Goal: Task Accomplishment & Management: Manage account settings

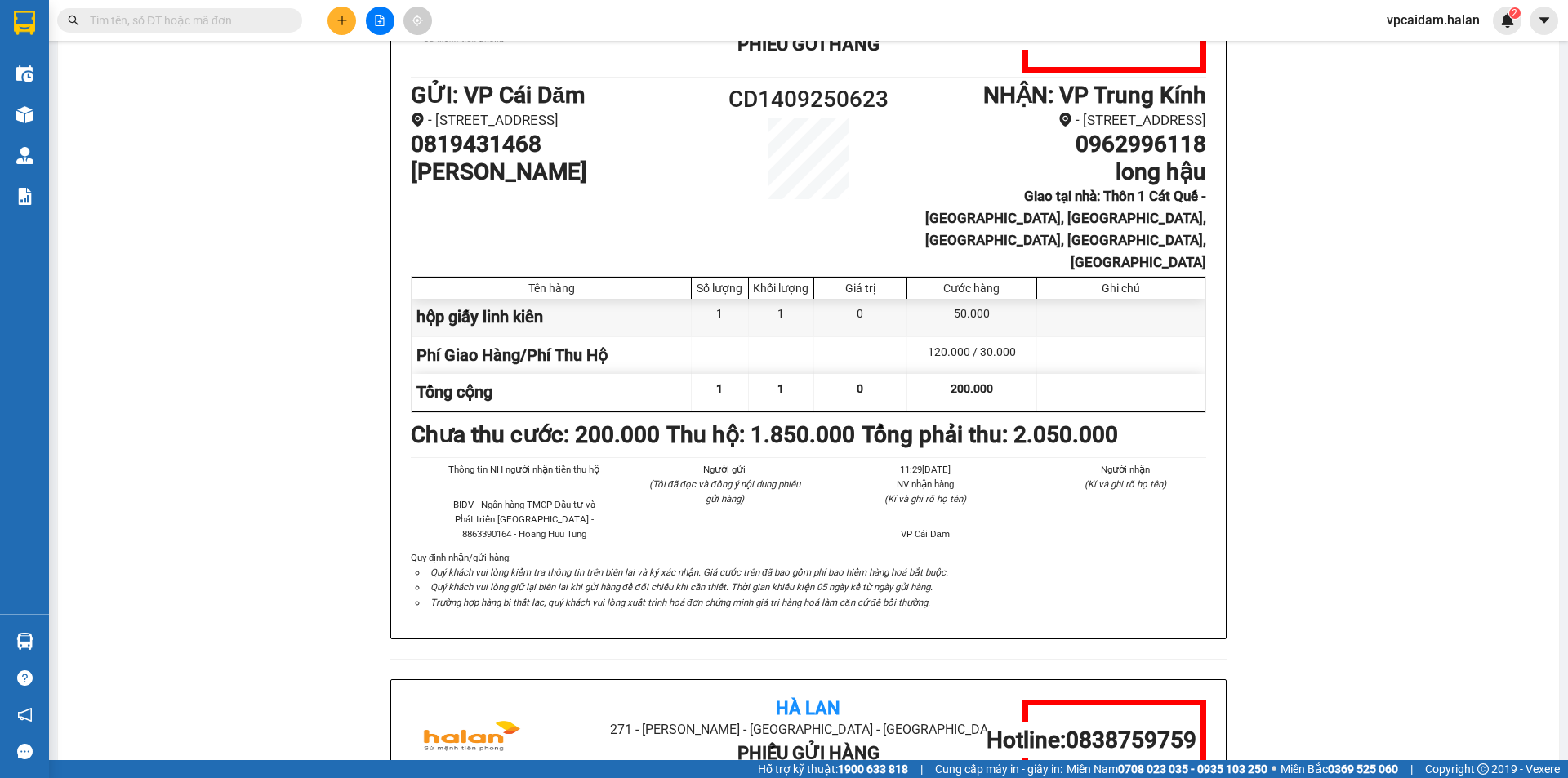
scroll to position [245, 0]
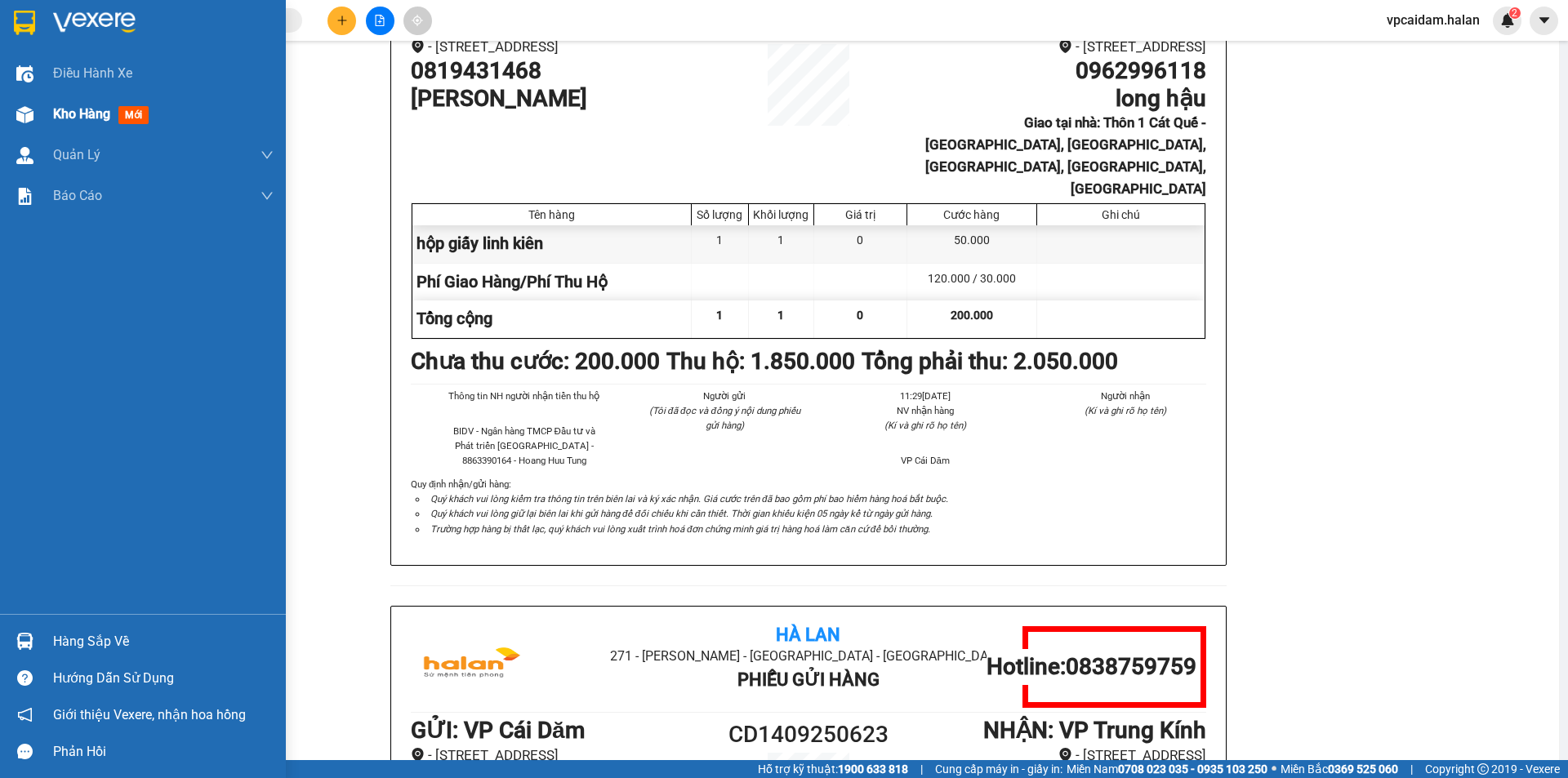
click at [69, 113] on span "Kho hàng" at bounding box center [82, 113] width 57 height 16
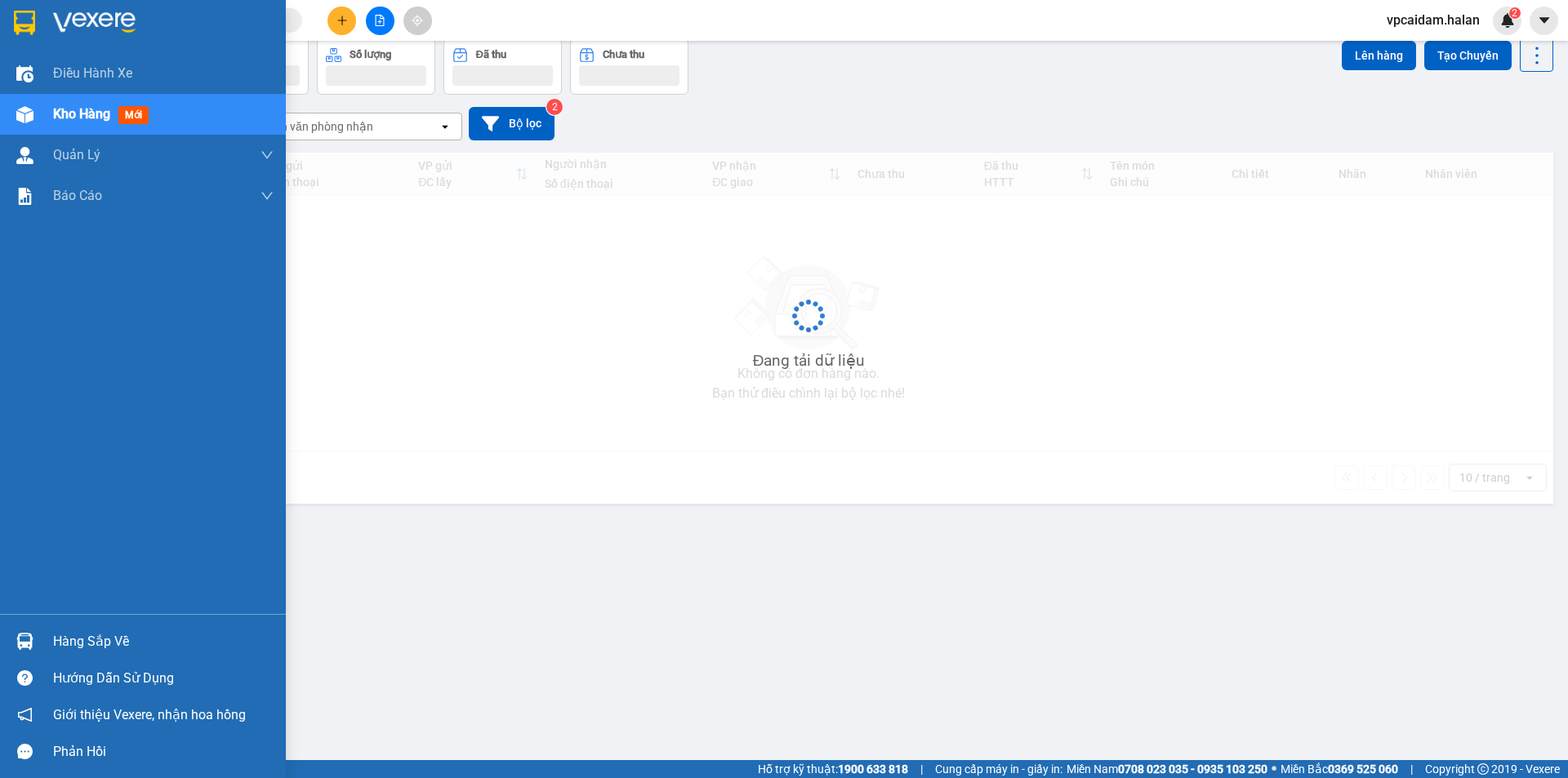
scroll to position [75, 0]
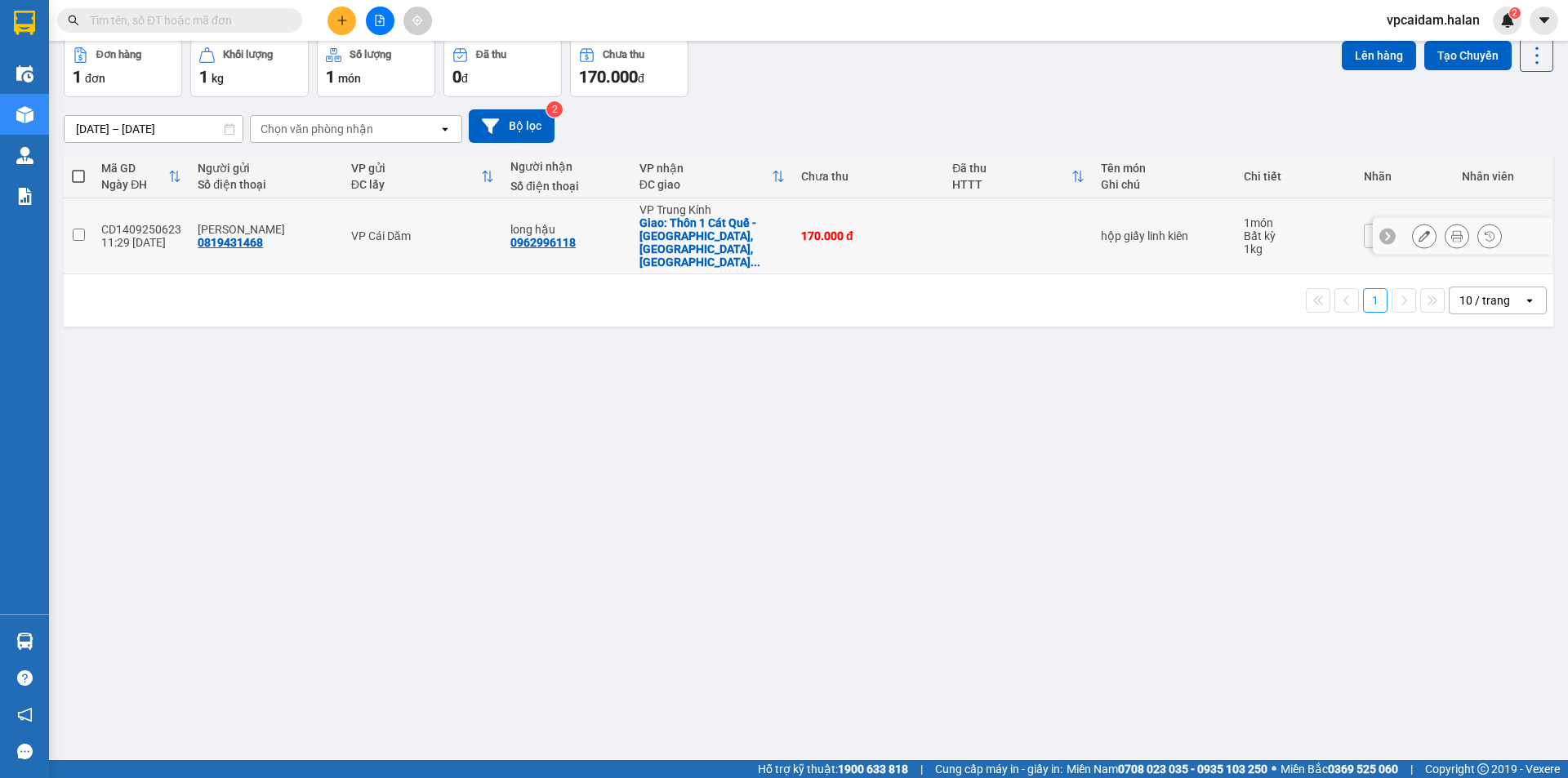
click at [137, 223] on div "CD1409250623" at bounding box center [141, 229] width 80 height 13
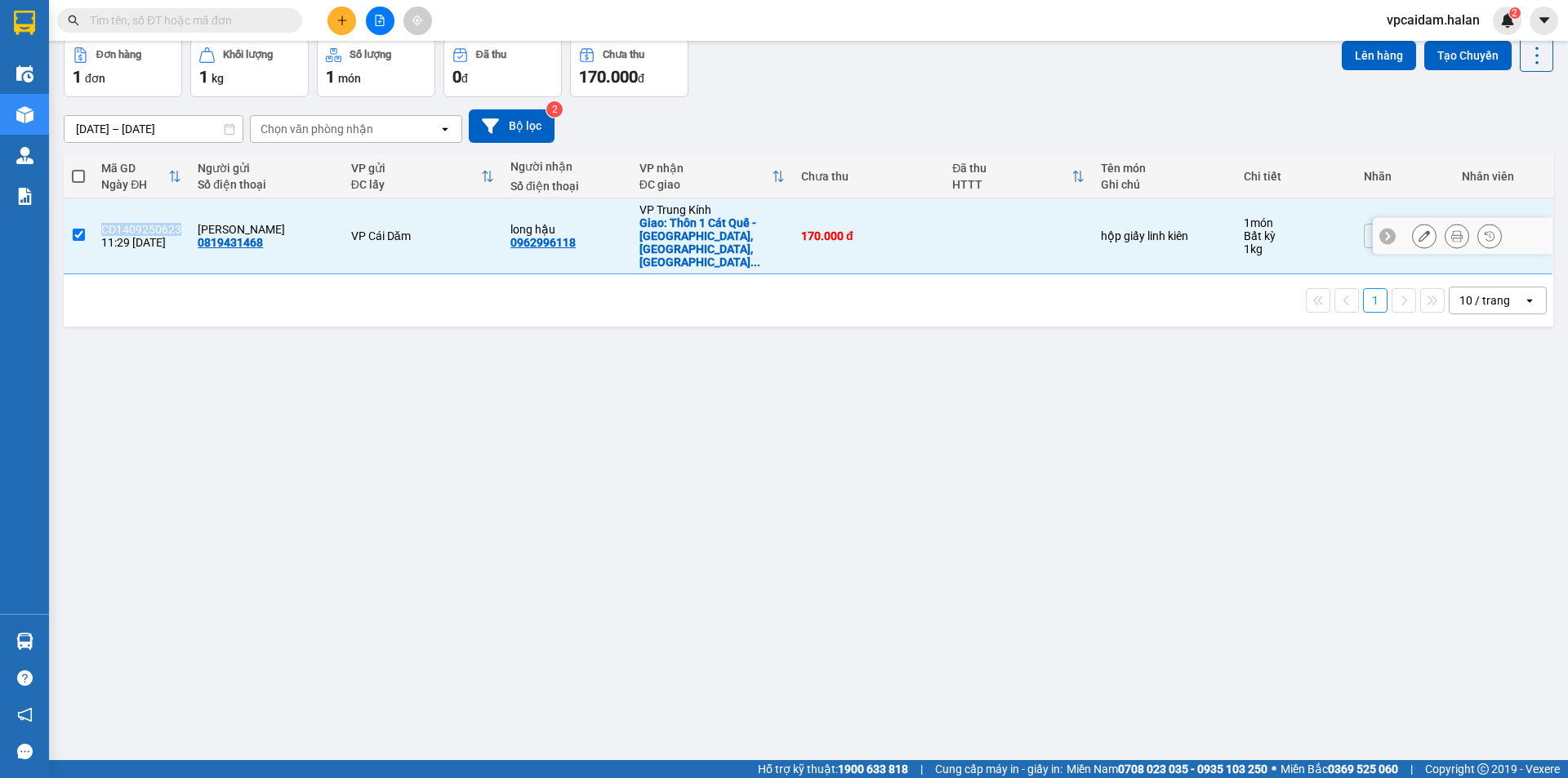
click at [137, 223] on div "CD1409250623" at bounding box center [141, 229] width 80 height 13
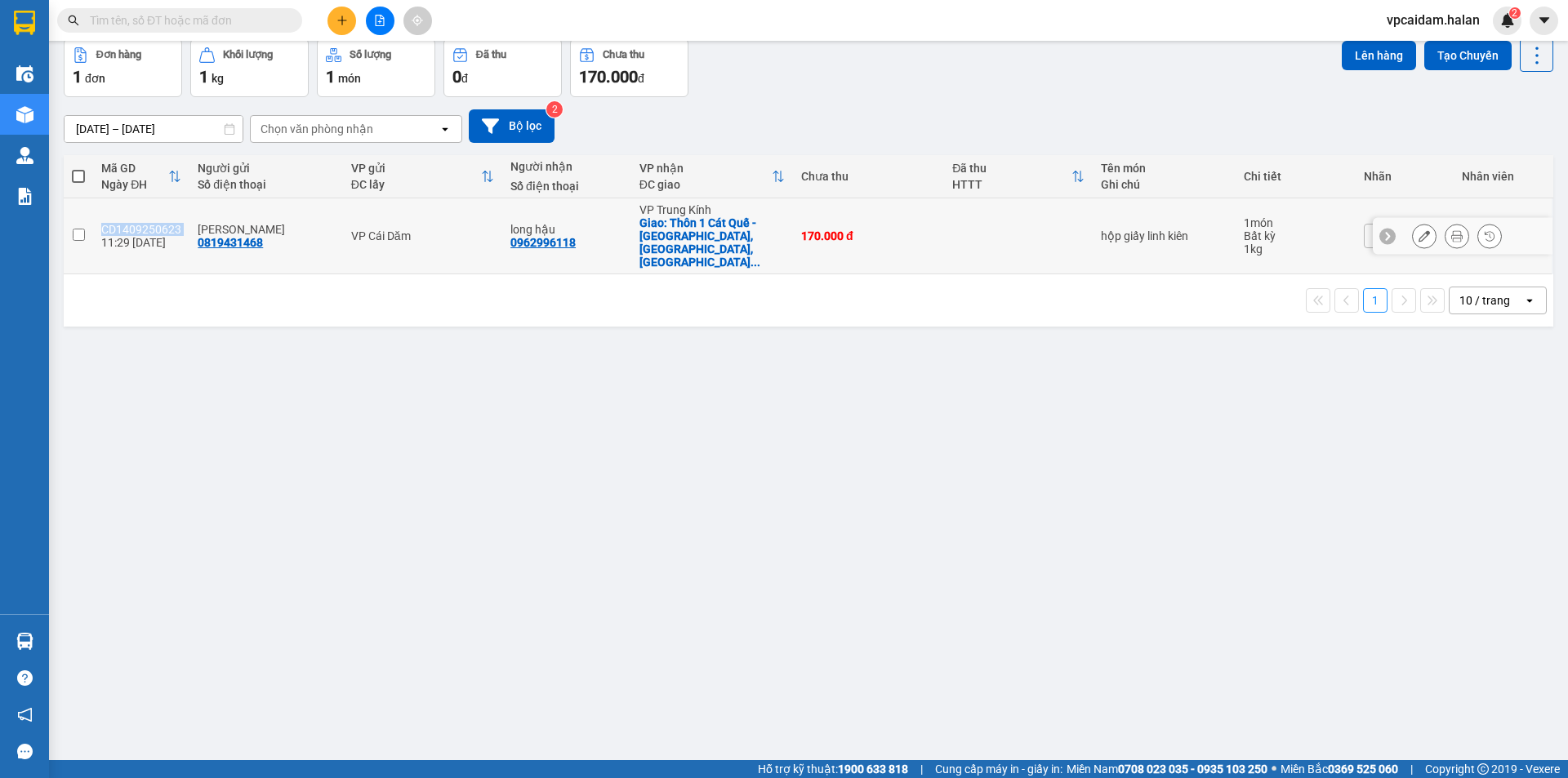
click at [137, 223] on div "CD1409250623" at bounding box center [141, 229] width 80 height 13
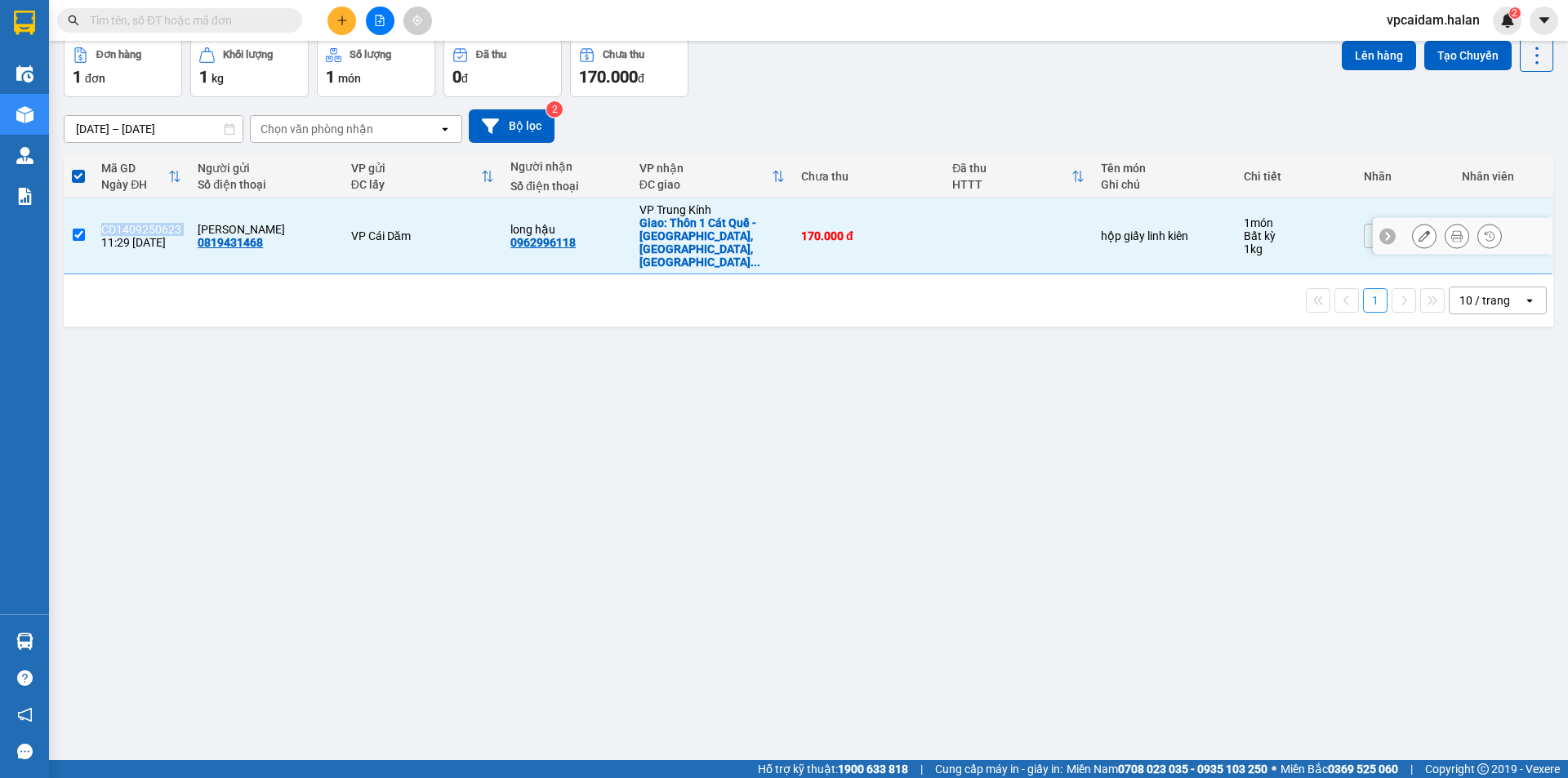
click at [137, 223] on div "CD1409250623" at bounding box center [141, 229] width 80 height 13
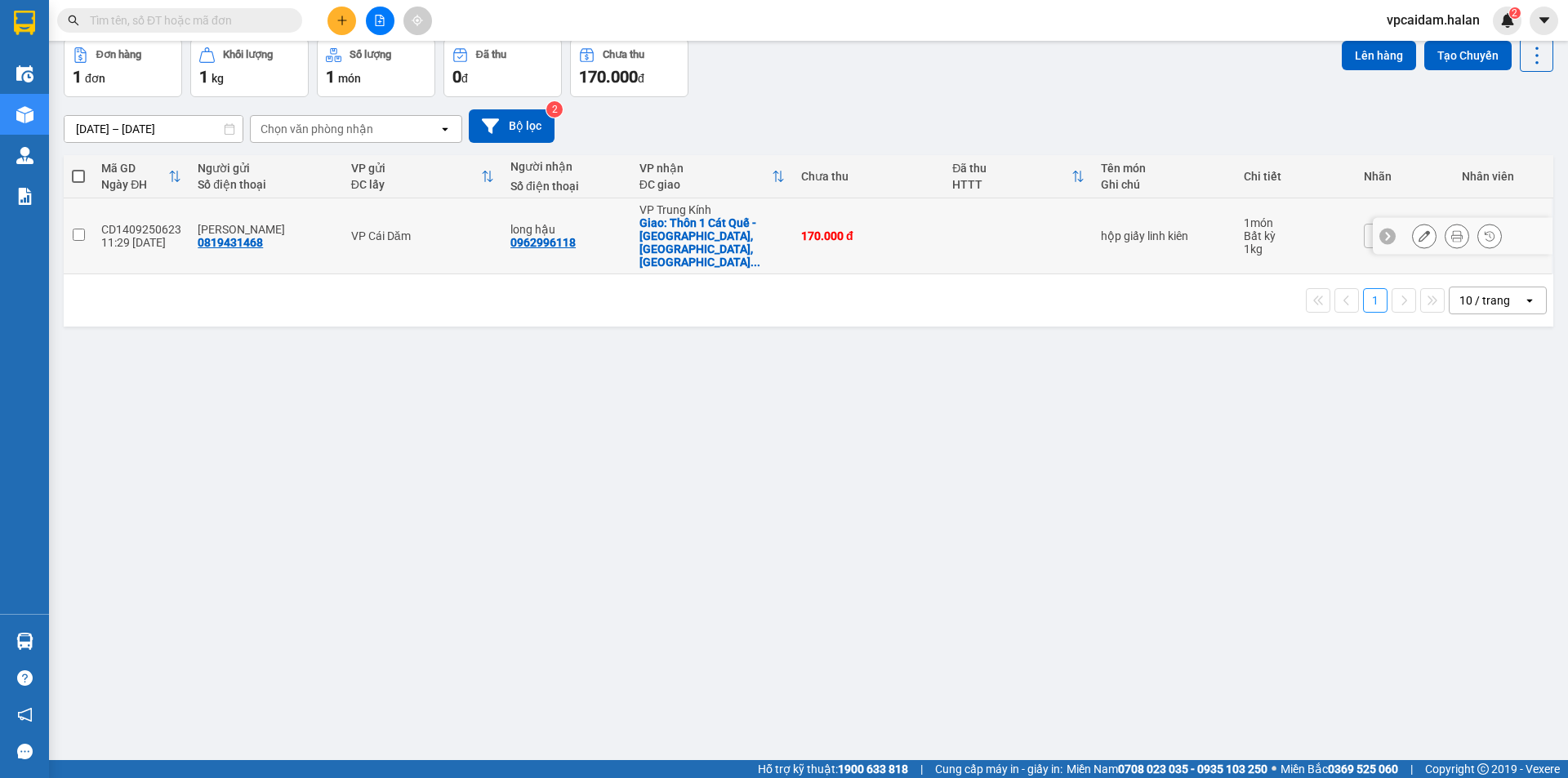
click at [137, 223] on div "CD1409250623" at bounding box center [141, 229] width 80 height 13
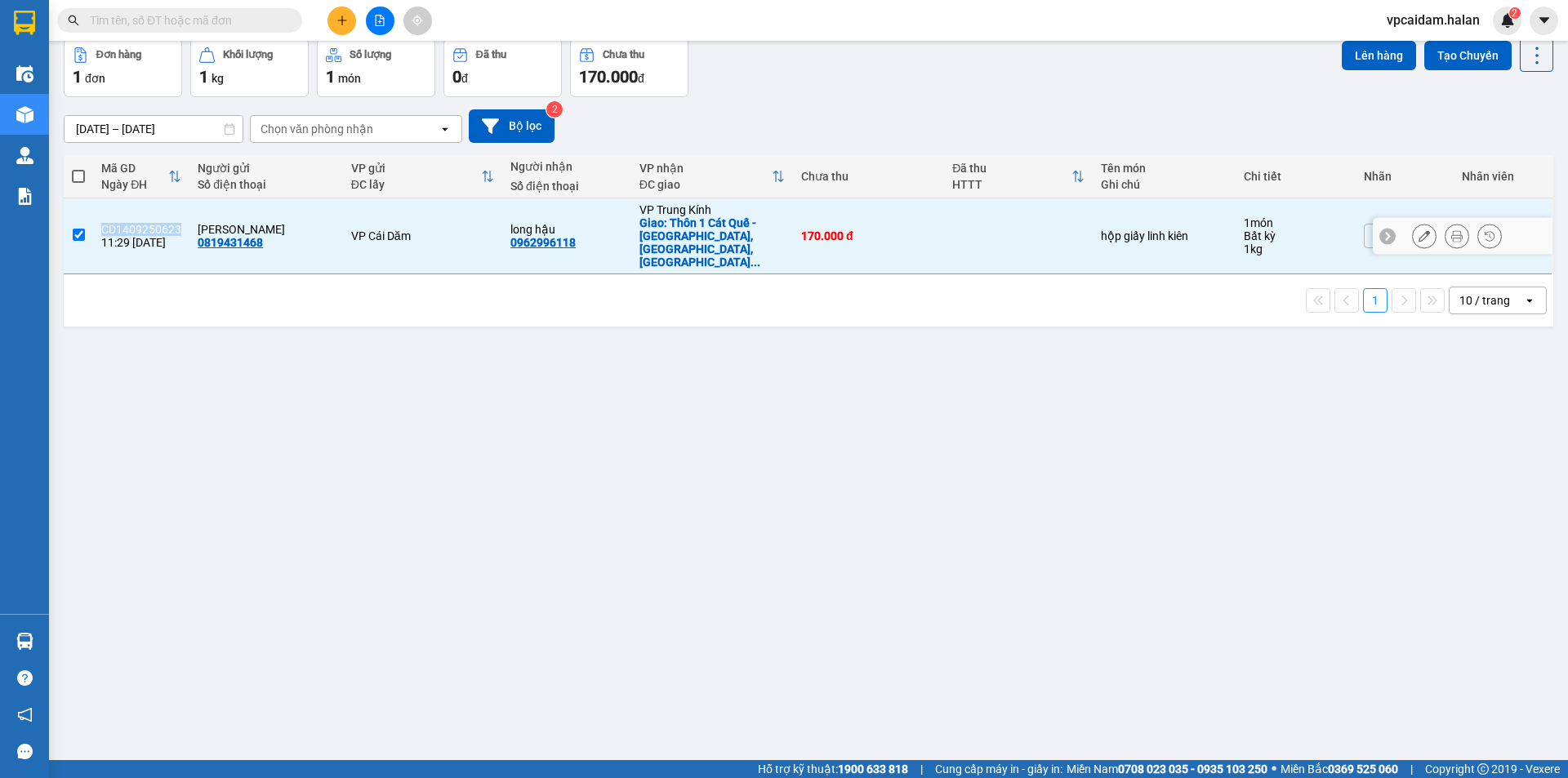
click at [137, 223] on div "CD1409250623" at bounding box center [141, 229] width 80 height 13
checkbox input "false"
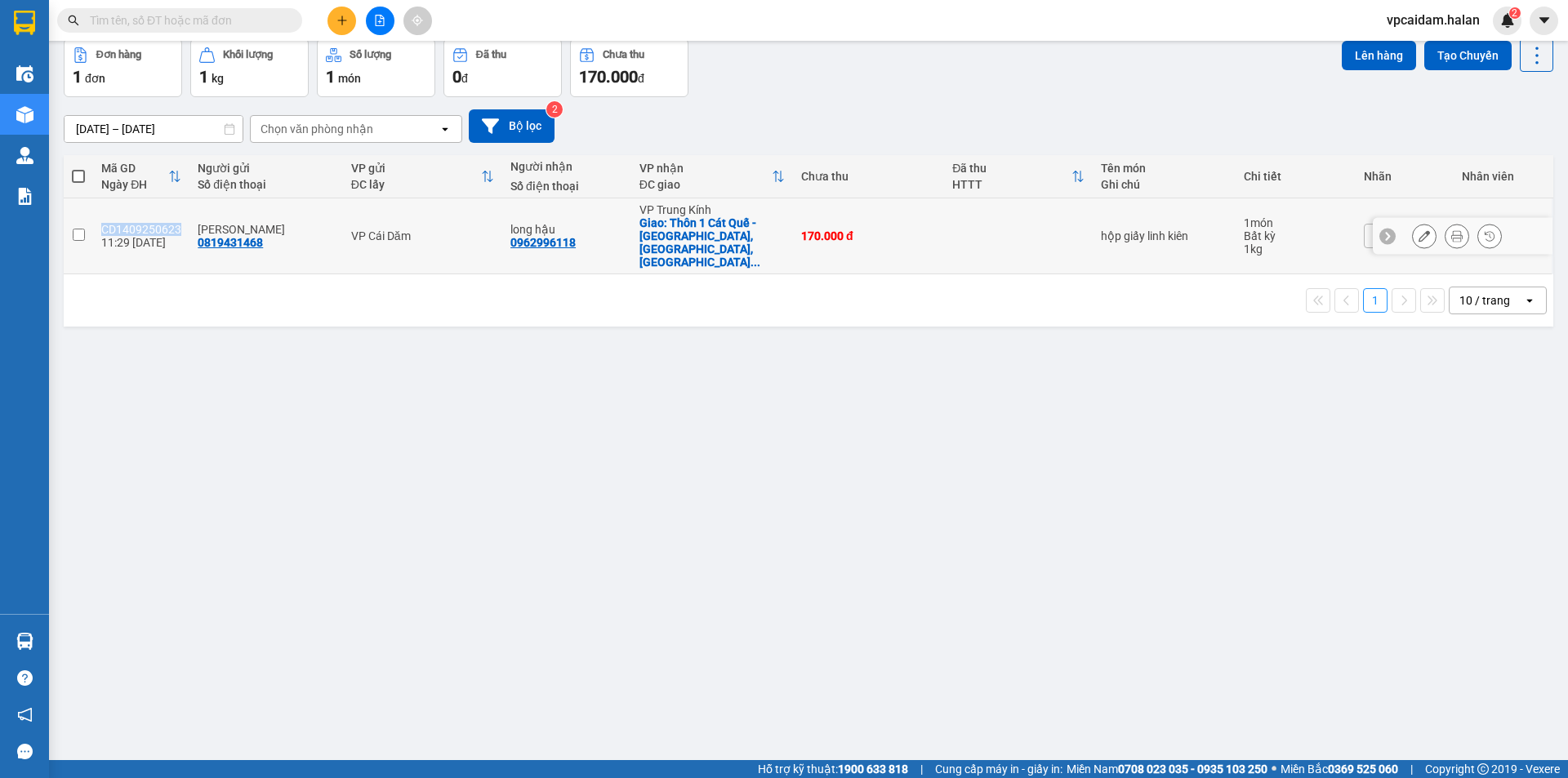
copy div "CD1409250623"
drag, startPoint x: 294, startPoint y: 19, endPoint x: 276, endPoint y: 20, distance: 18.0
click at [292, 20] on span at bounding box center [291, 20] width 10 height 18
click at [272, 19] on input "text" at bounding box center [186, 20] width 192 height 18
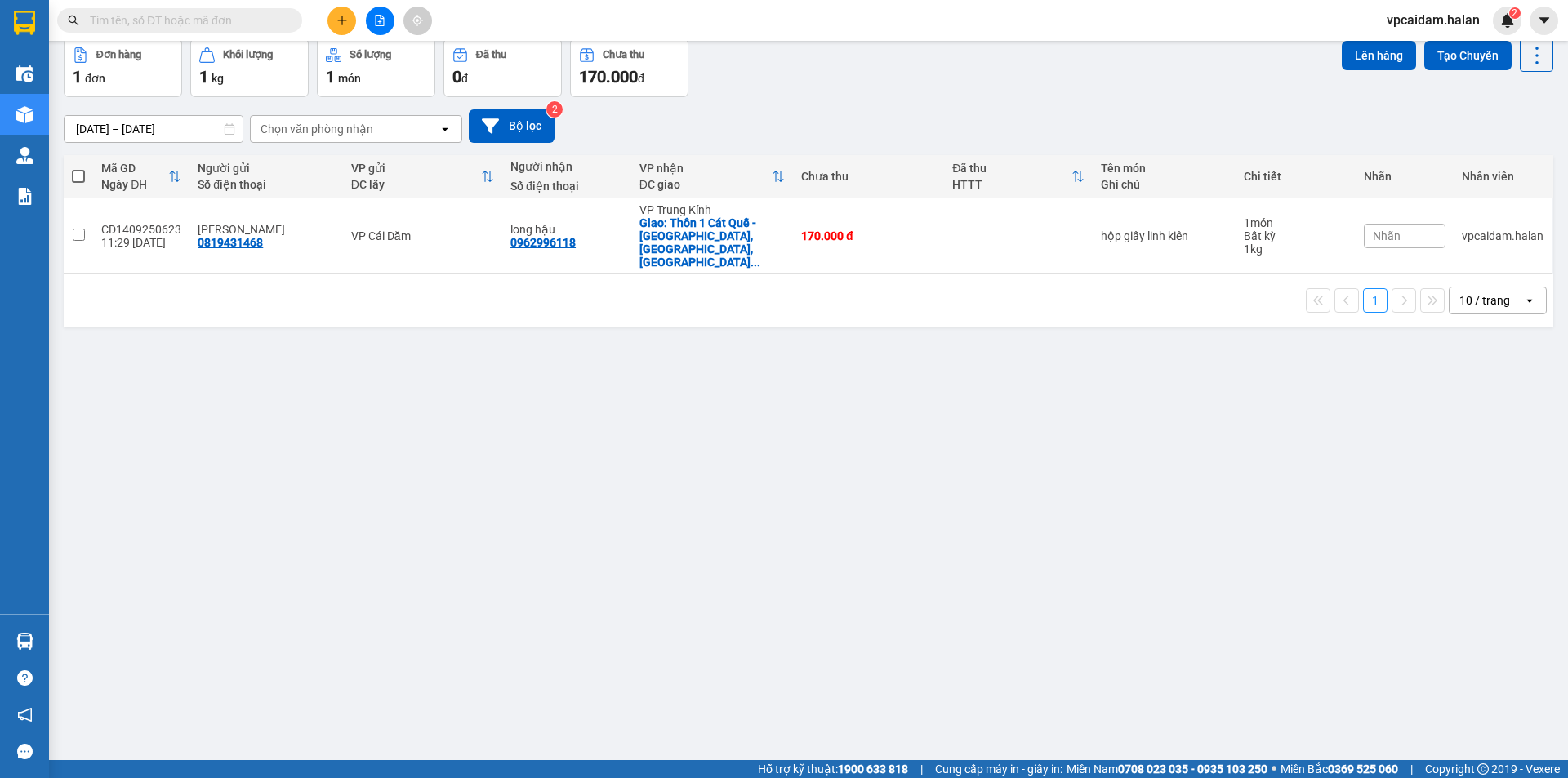
click at [272, 19] on input "text" at bounding box center [186, 20] width 192 height 18
paste input "CD1409250623"
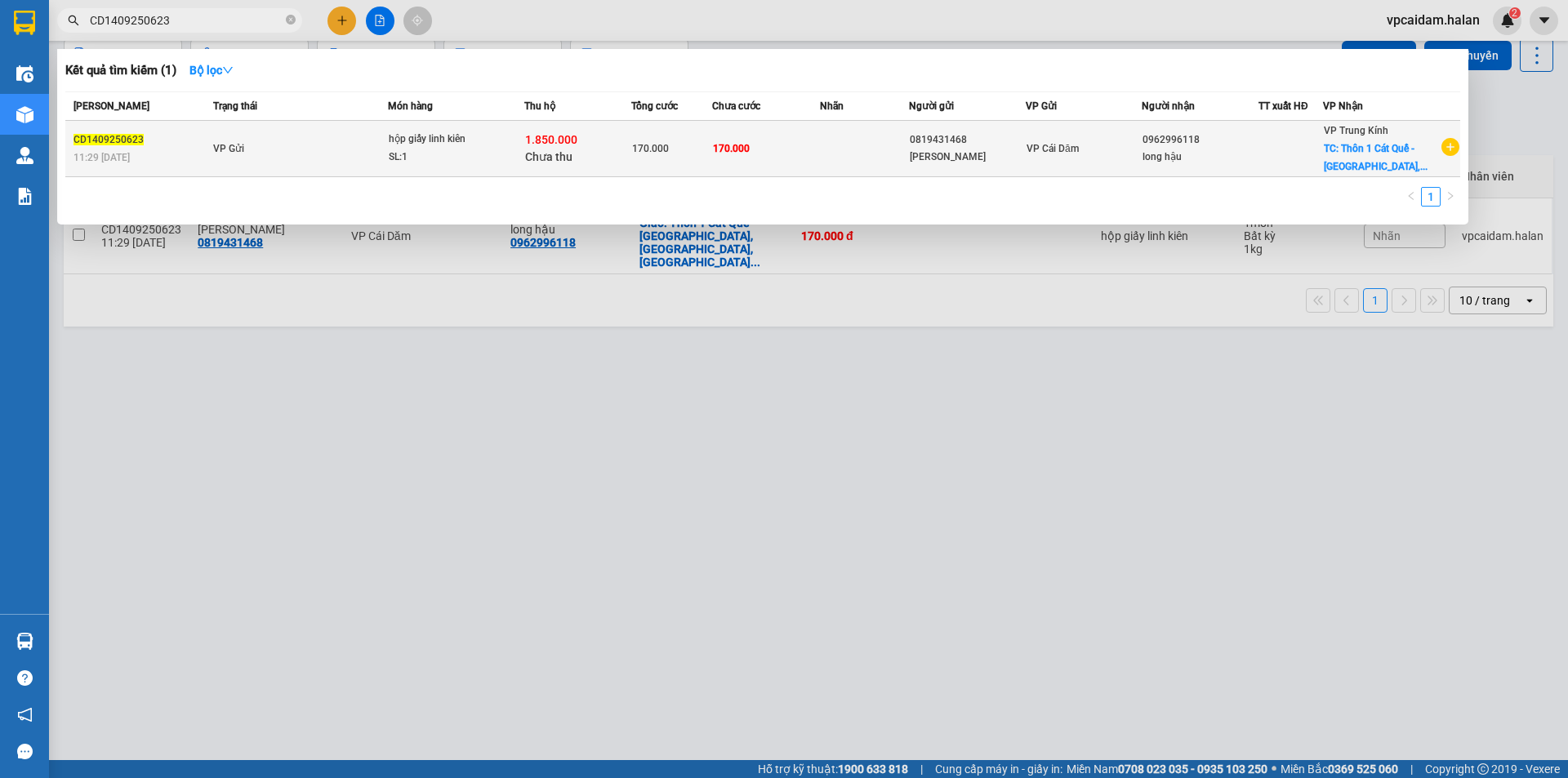
type input "CD1409250623"
click at [165, 144] on div "CD1409250623" at bounding box center [141, 140] width 134 height 17
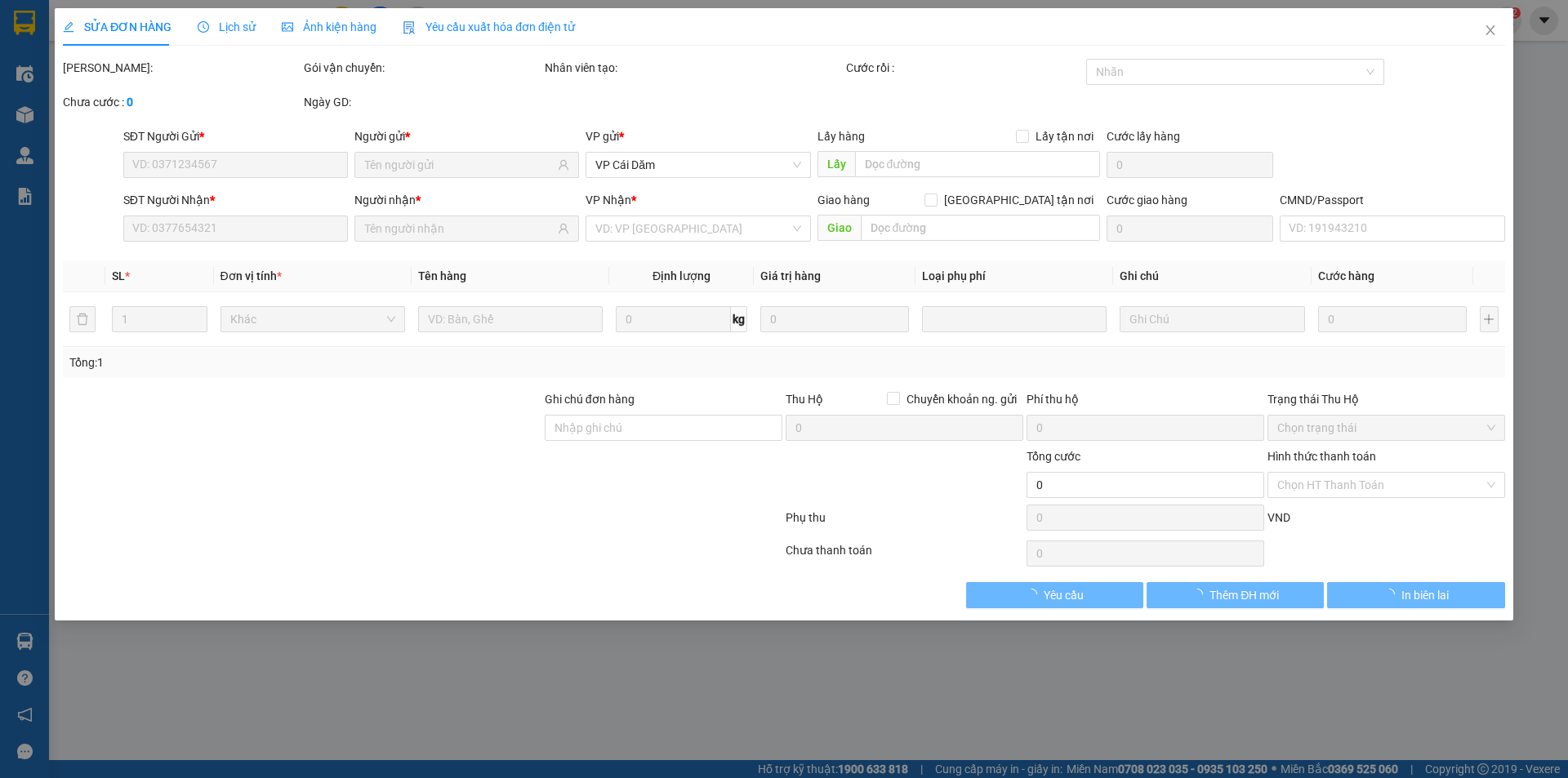
type input "0819431468"
type input "0962996118"
checkbox input "true"
type input "Thôn 1 Cát Quế - Hoài Đức, Cát Quế, Hoài Đức, Hà Nội, Việt Nam"
checkbox input "true"
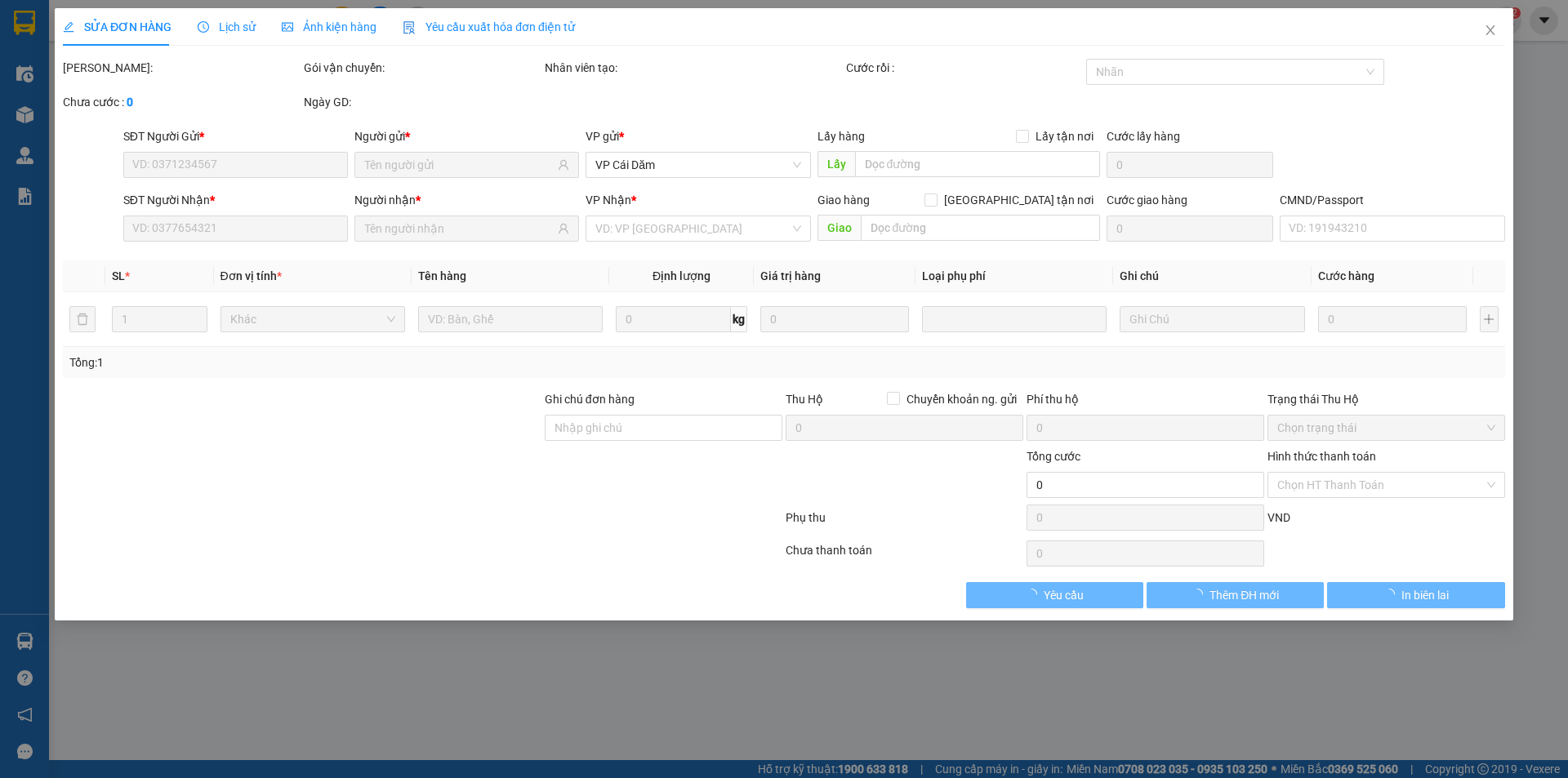
type input "1.850.000"
type input "30.000"
type input "170.000"
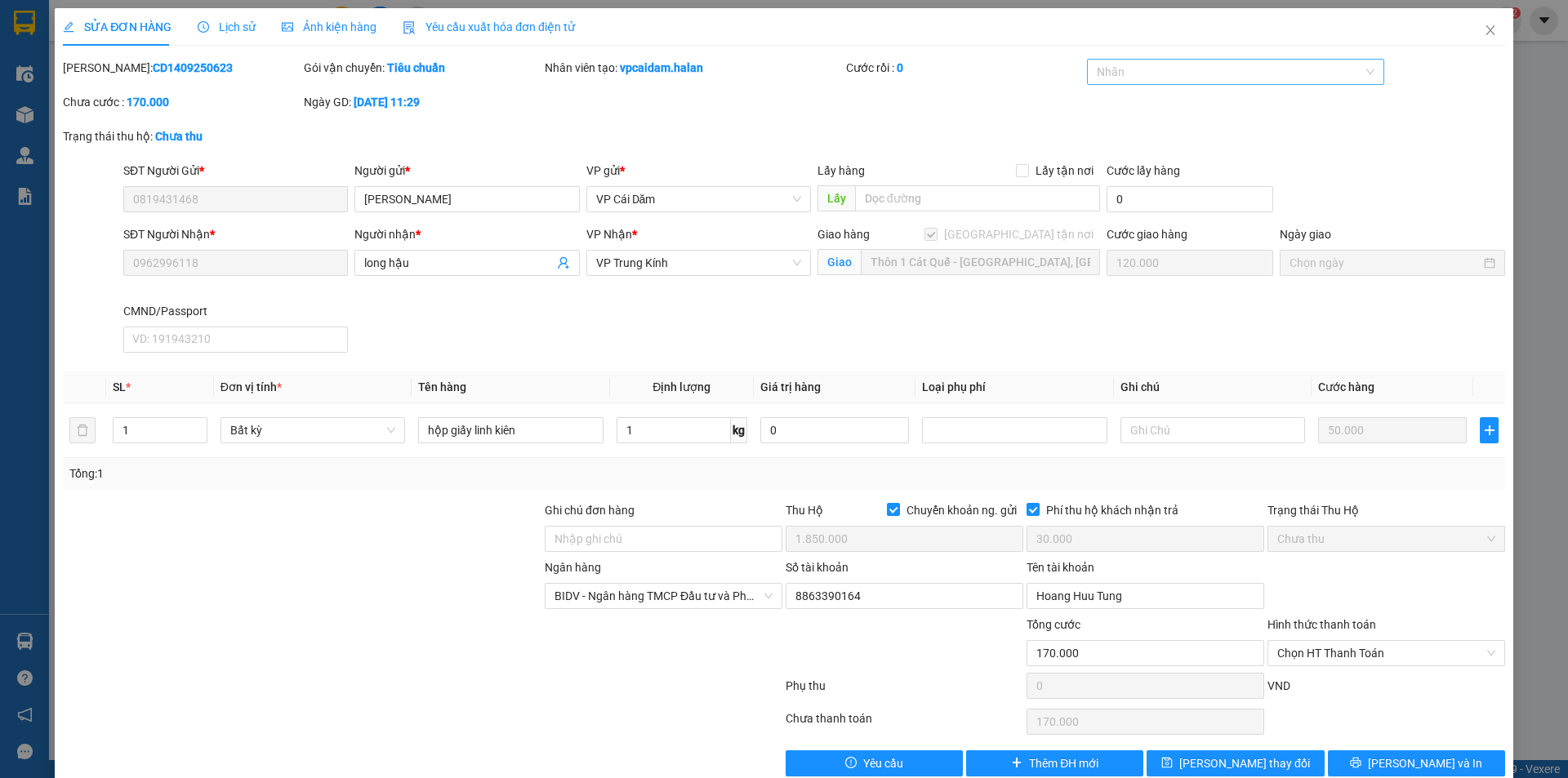
click at [1270, 81] on div at bounding box center [1228, 71] width 273 height 19
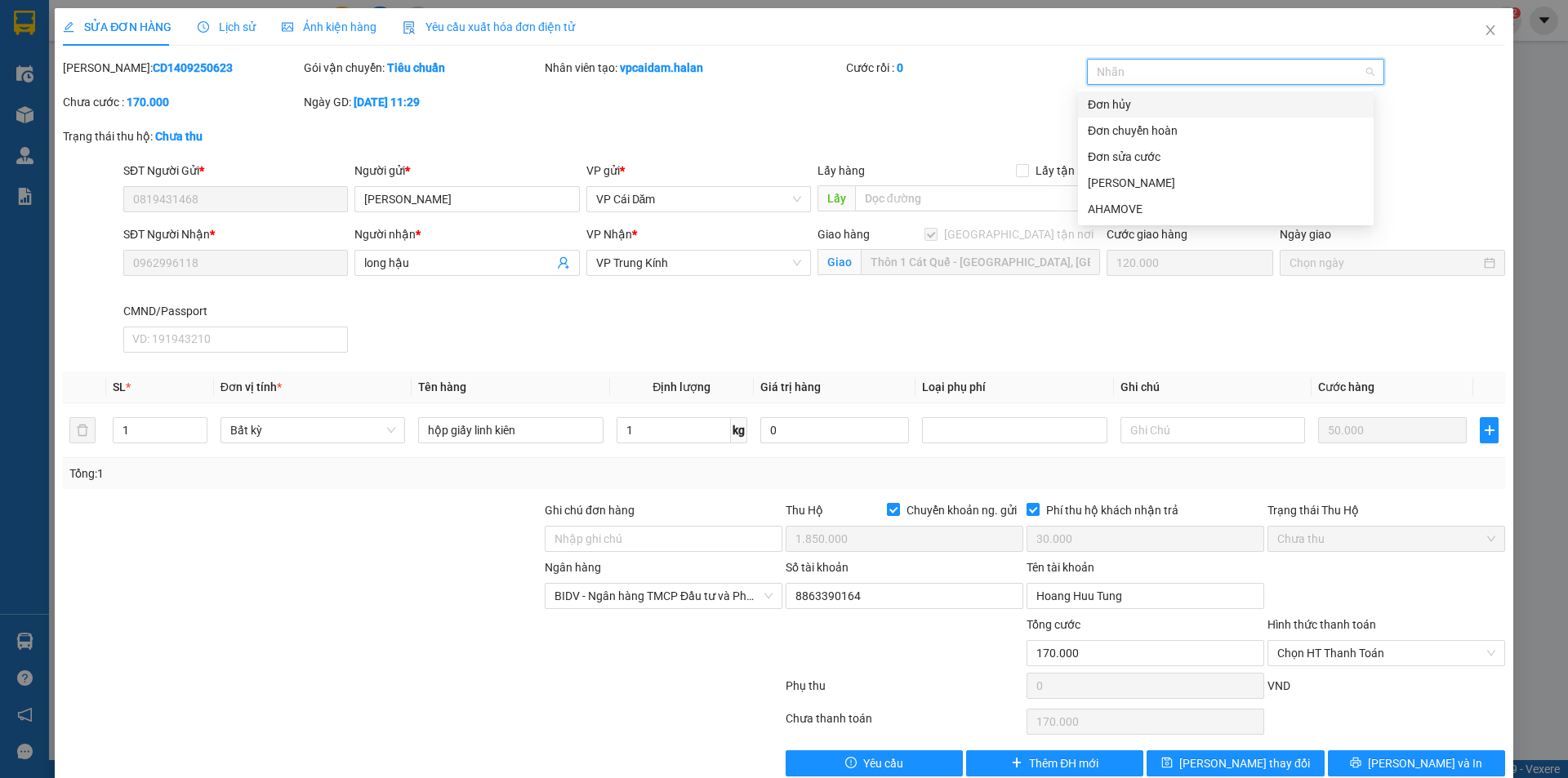
click at [1124, 109] on div "Đơn hủy" at bounding box center [1226, 105] width 276 height 18
click at [863, 766] on span "Yêu cầu" at bounding box center [882, 763] width 40 height 18
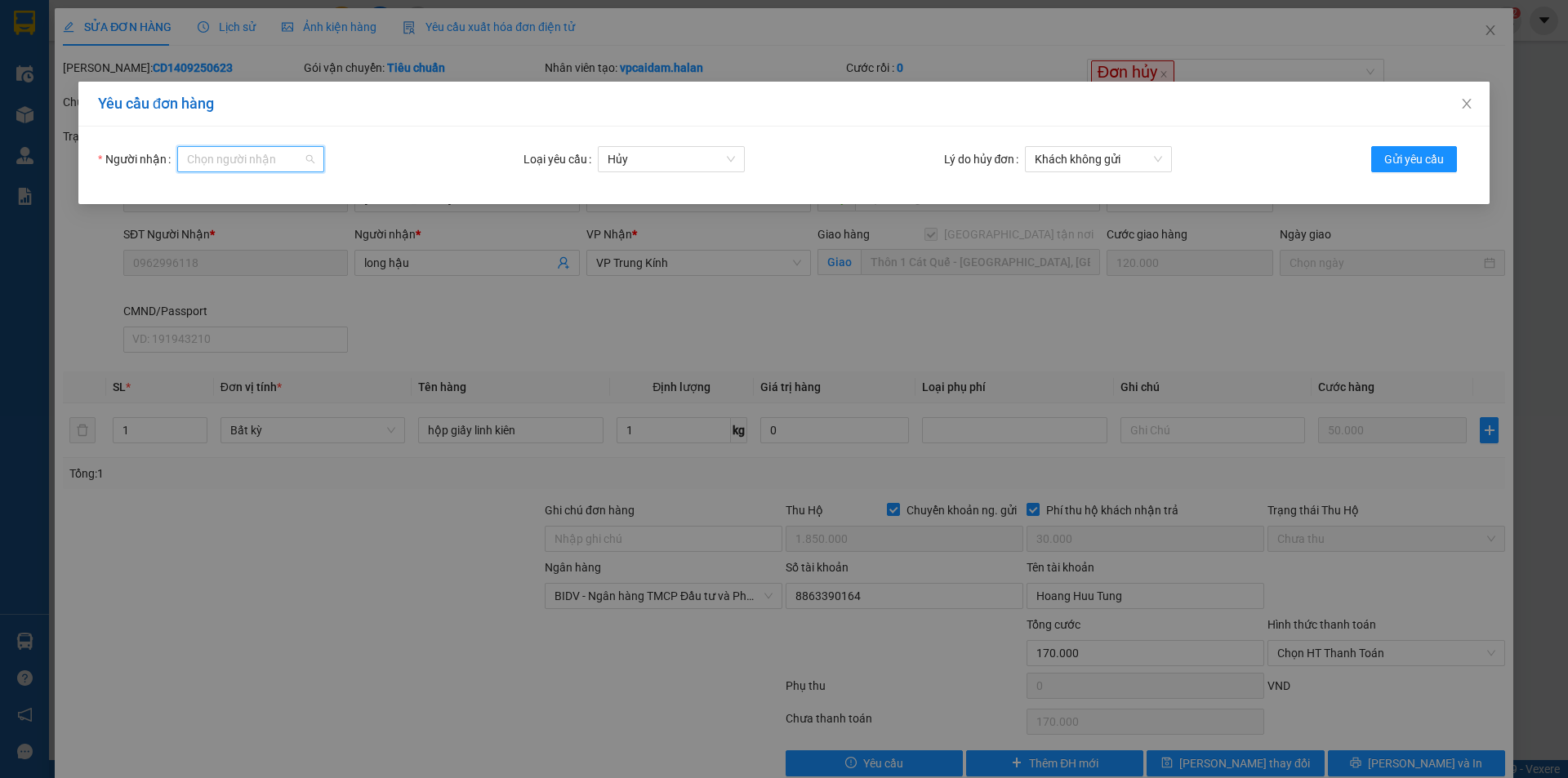
click at [294, 166] on input "Người nhận" at bounding box center [245, 159] width 116 height 25
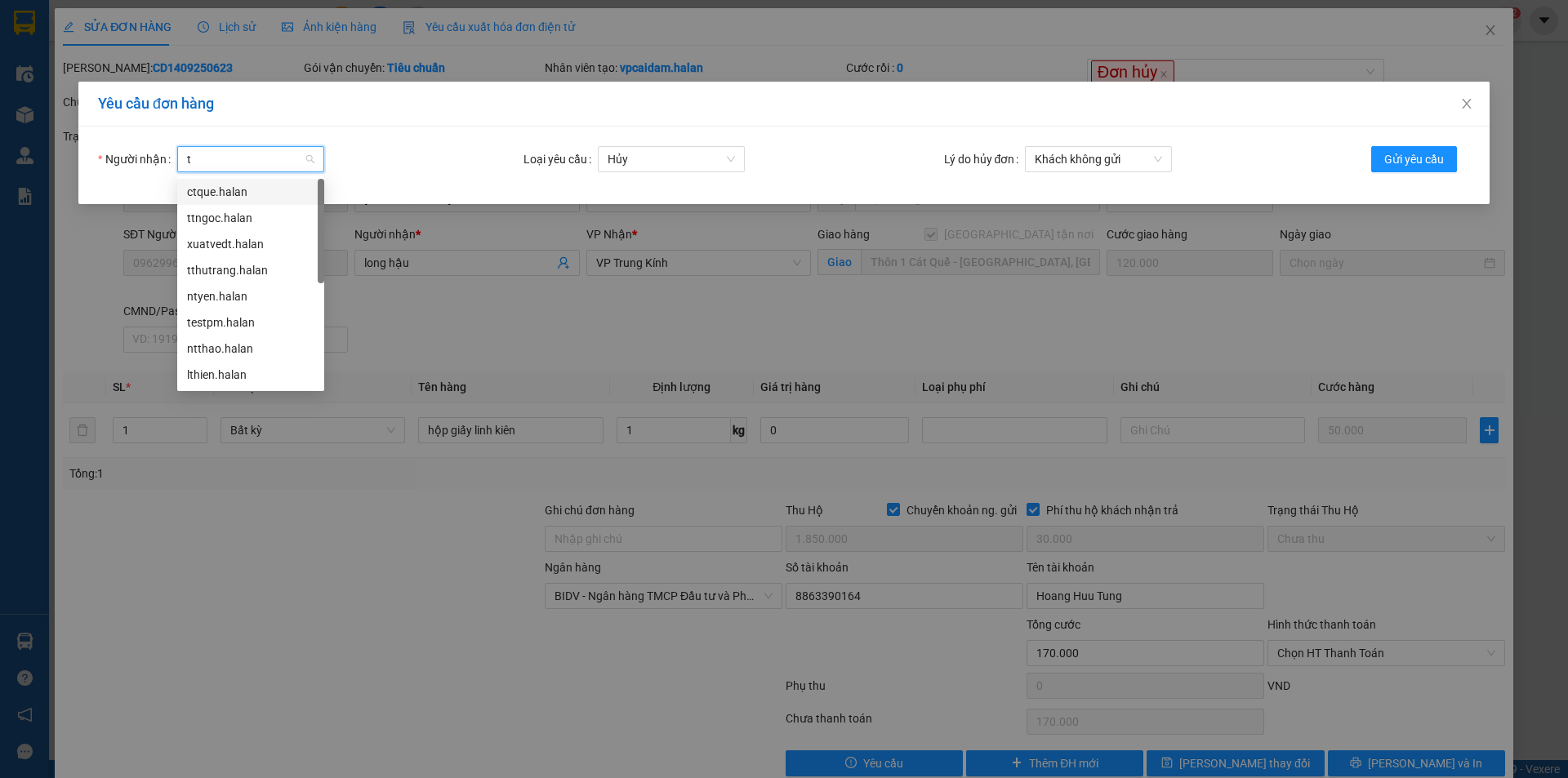
type input "tr"
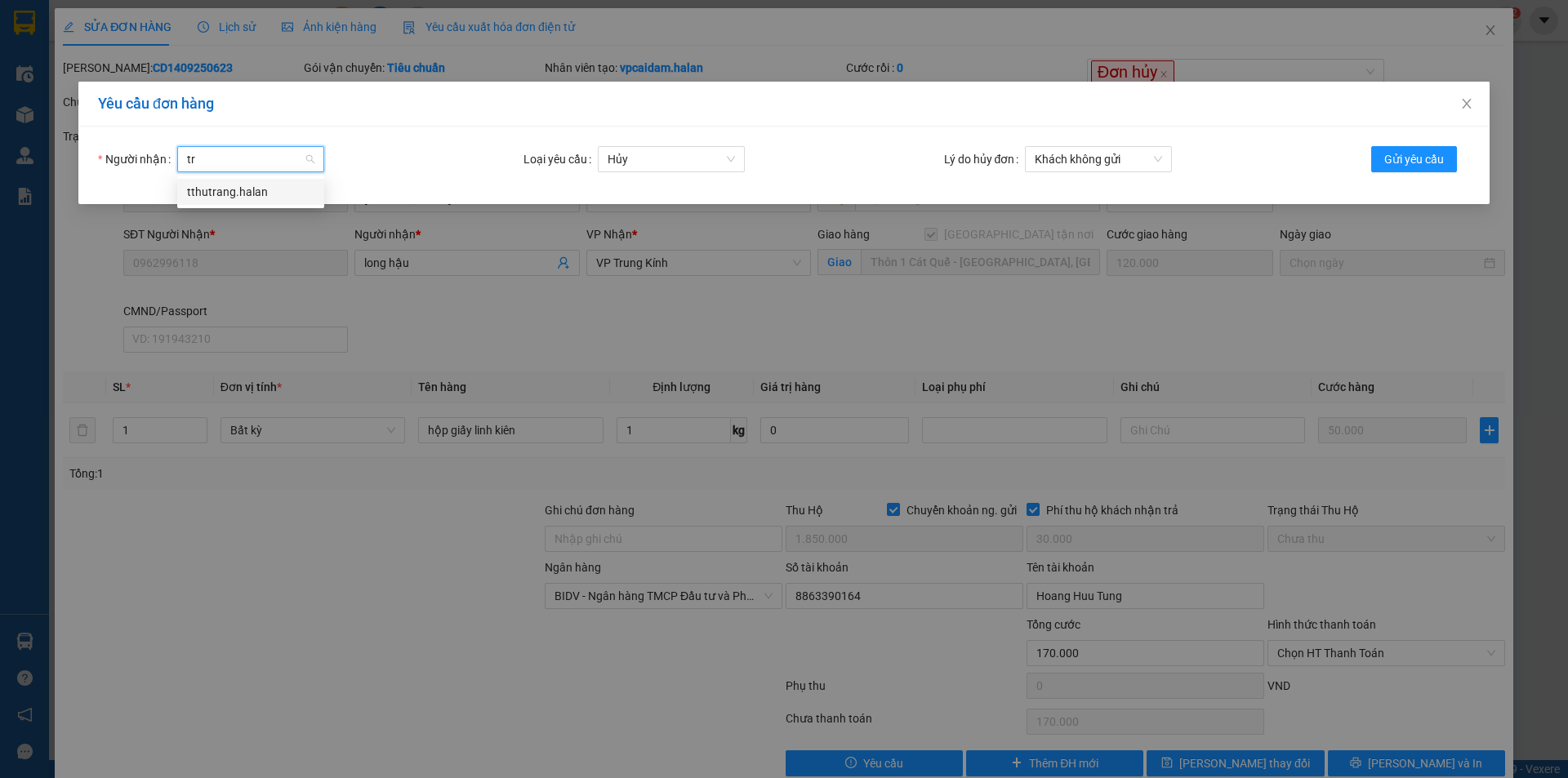
click at [282, 187] on div "tthutrang.halan" at bounding box center [250, 192] width 127 height 18
click at [1121, 163] on span "Khách không gửi" at bounding box center [1099, 159] width 127 height 25
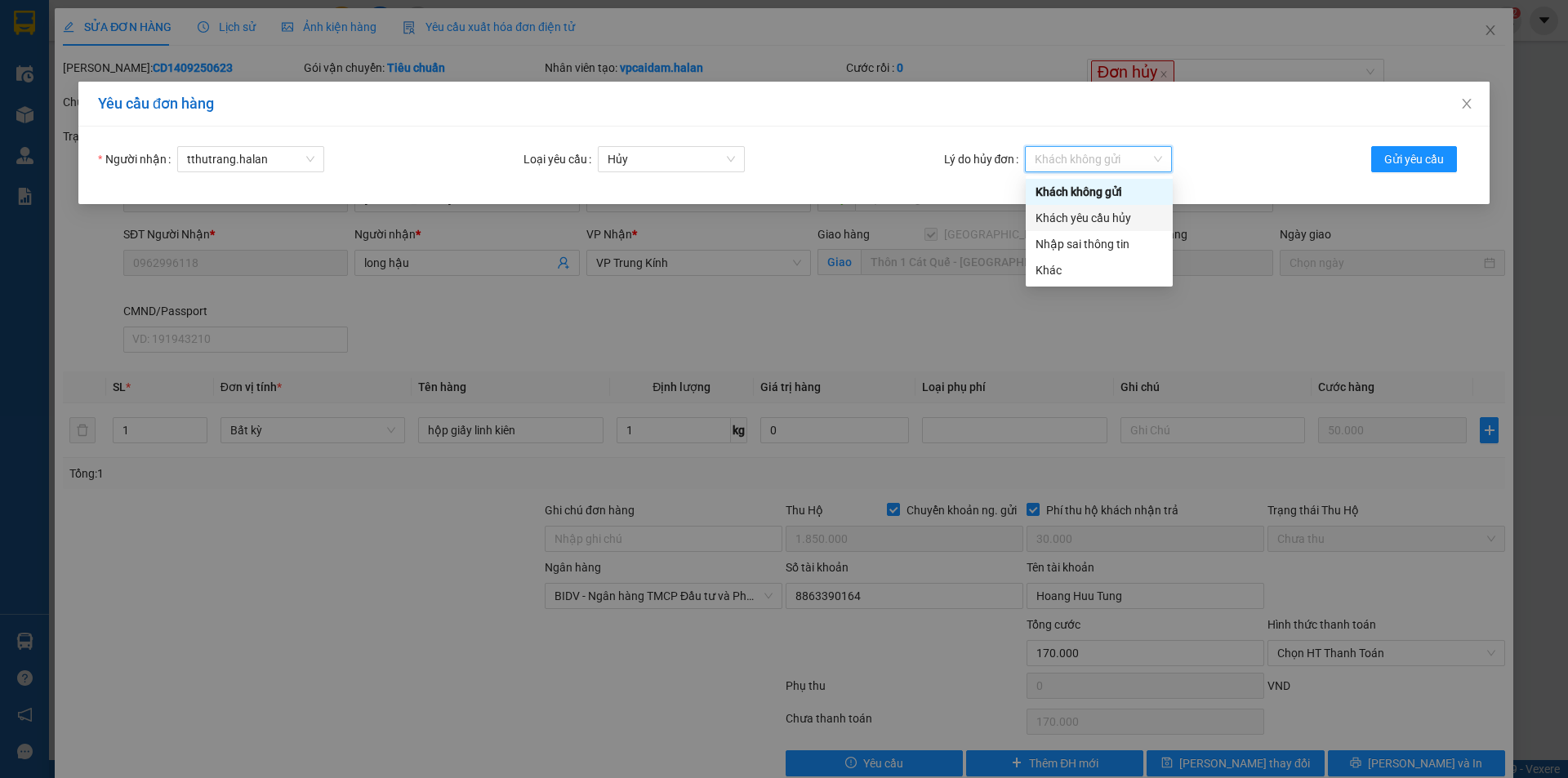
click at [1073, 221] on div "Khách yêu cầu hủy" at bounding box center [1100, 218] width 127 height 18
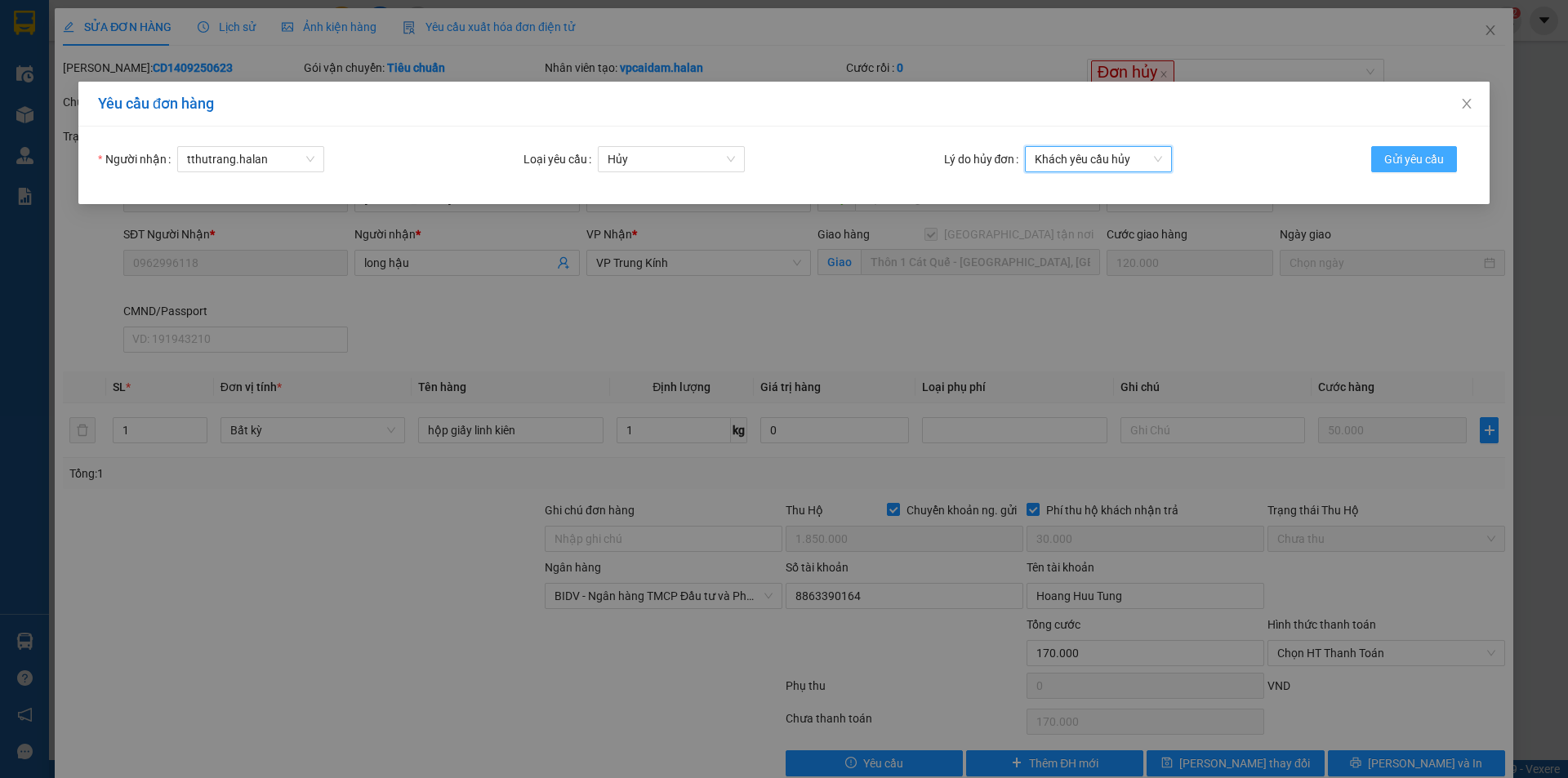
click at [1395, 159] on span "Gửi yêu cầu" at bounding box center [1414, 159] width 60 height 18
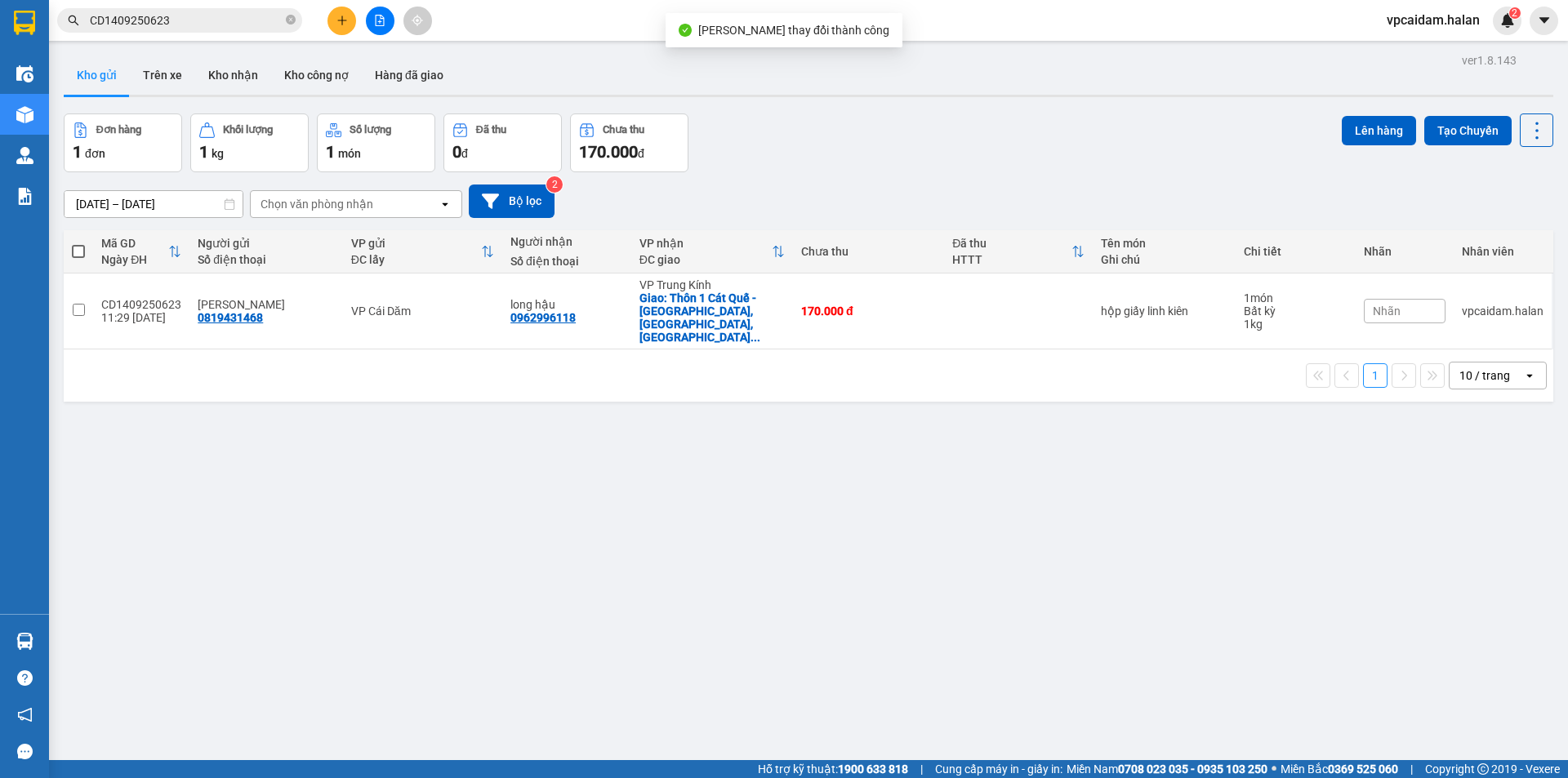
click at [1400, 299] on div "Nhãn" at bounding box center [1404, 311] width 82 height 25
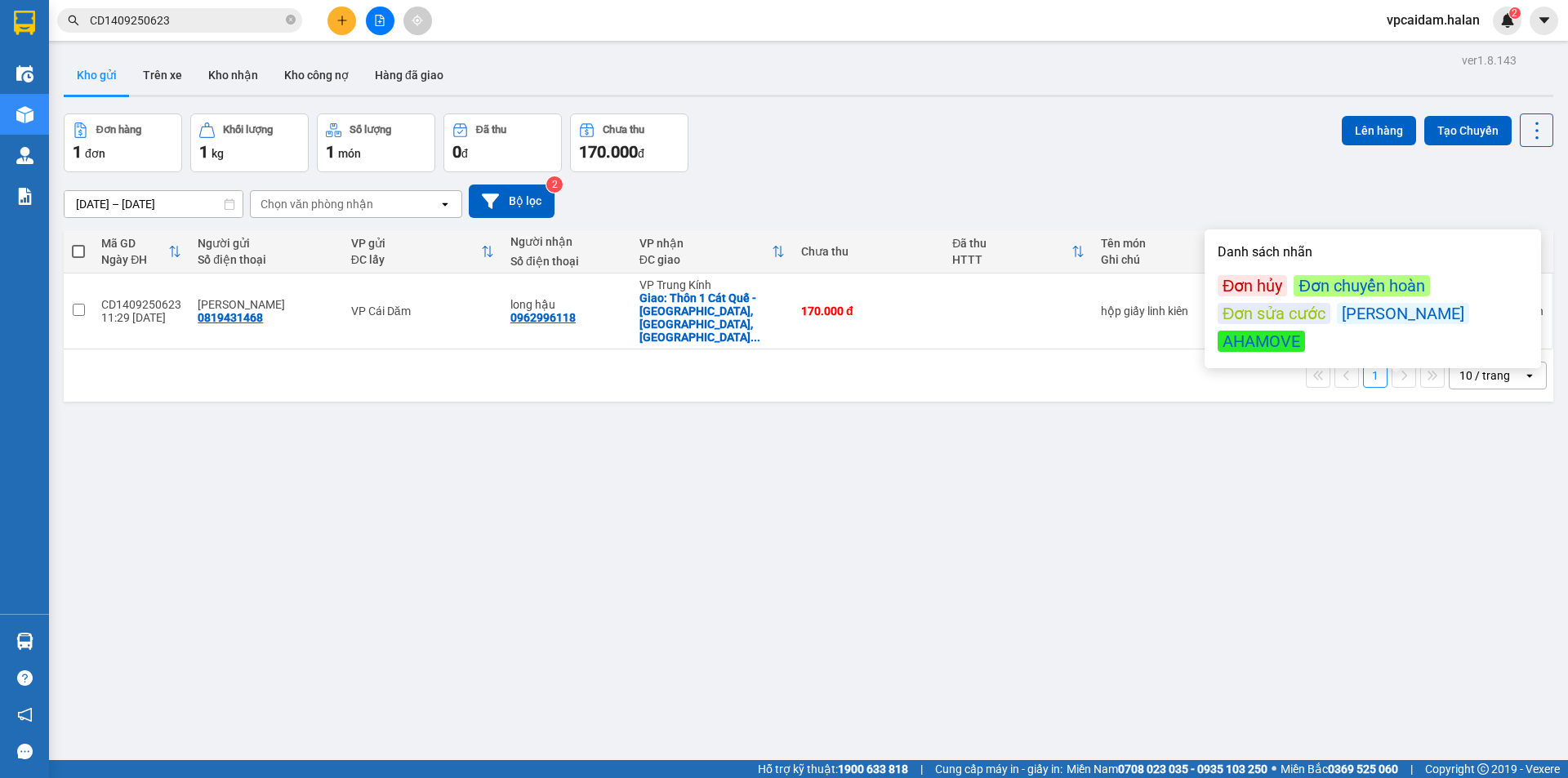
click at [1277, 282] on div "Đơn hủy" at bounding box center [1251, 285] width 69 height 21
click at [1268, 288] on div "Đơn hủy" at bounding box center [1251, 285] width 69 height 21
click at [1267, 285] on div "Đơn hủy" at bounding box center [1251, 285] width 69 height 21
click at [1280, 453] on div "ver 1.8.143 Kho gửi Trên xe Kho nhận Kho công nợ Hàng đã giao Đơn hàng 1 đơn Kh…" at bounding box center [808, 438] width 1503 height 778
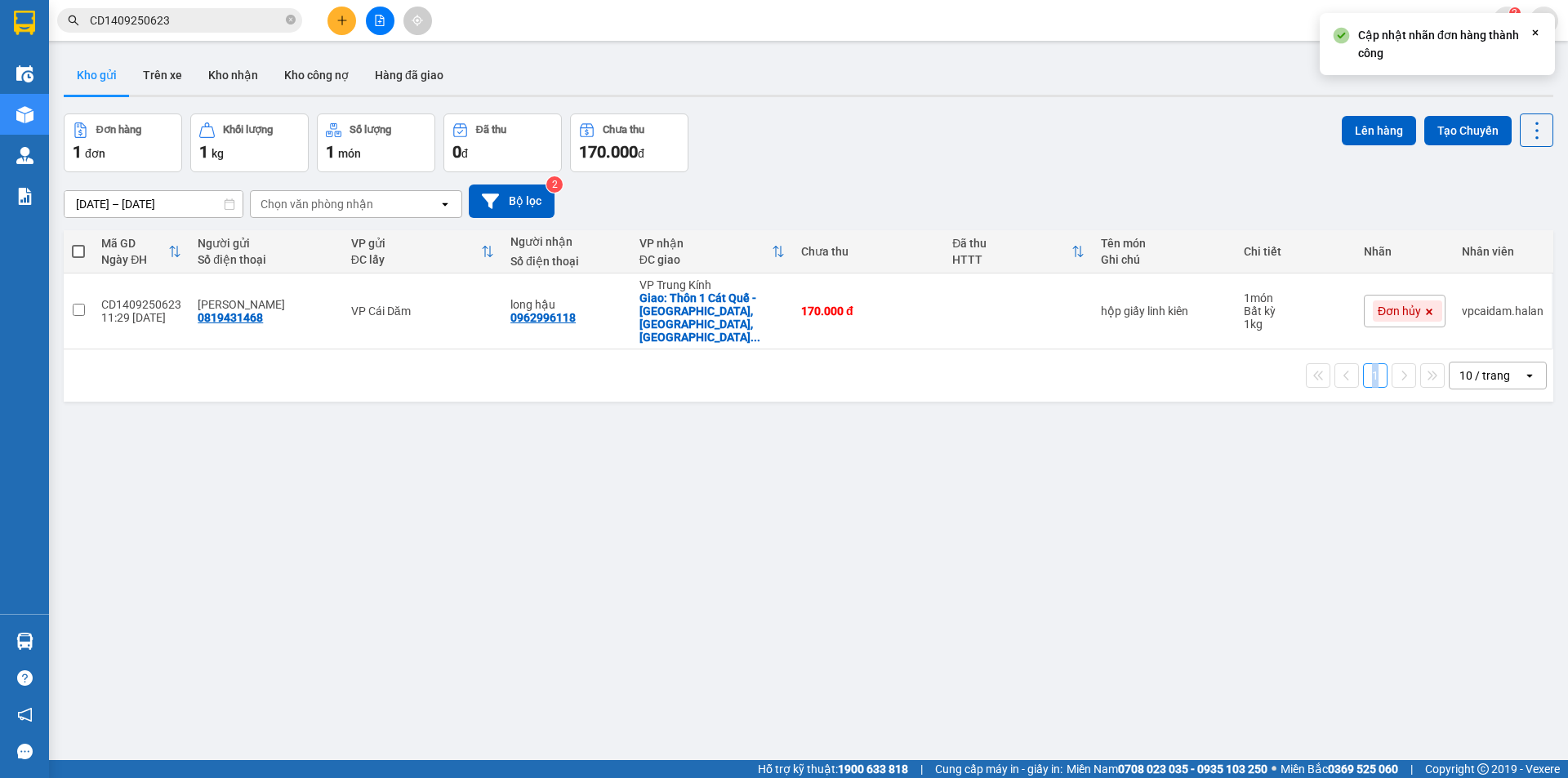
click at [1280, 453] on div "ver 1.8.143 Kho gửi Trên xe Kho nhận Kho công nợ Hàng đã giao Đơn hàng 1 đơn Kh…" at bounding box center [808, 438] width 1503 height 778
click at [192, 443] on div "ver 1.8.143 Kho gửi Trên xe Kho nhận Kho công nợ Hàng đã giao Đơn hàng 1 đơn Kh…" at bounding box center [808, 438] width 1503 height 778
click at [1189, 511] on div "ver 1.8.143 Kho gửi Trên xe Kho nhận Kho công nợ Hàng đã giao Đơn hàng 1 đơn Kh…" at bounding box center [808, 438] width 1503 height 778
